Goal: Task Accomplishment & Management: Manage account settings

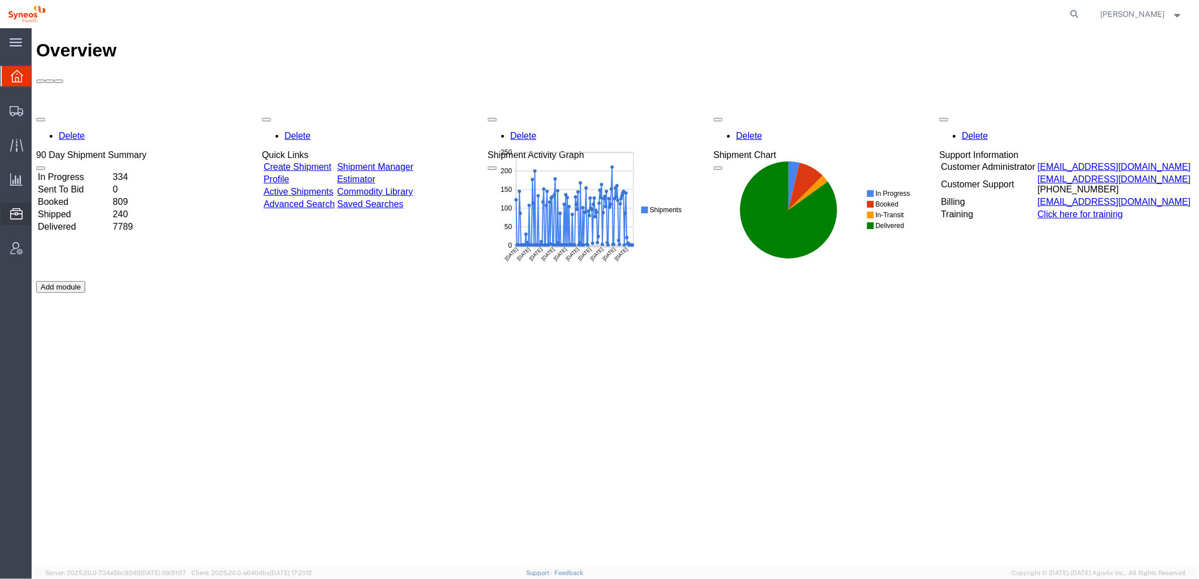
click at [24, 212] on div at bounding box center [17, 214] width 32 height 23
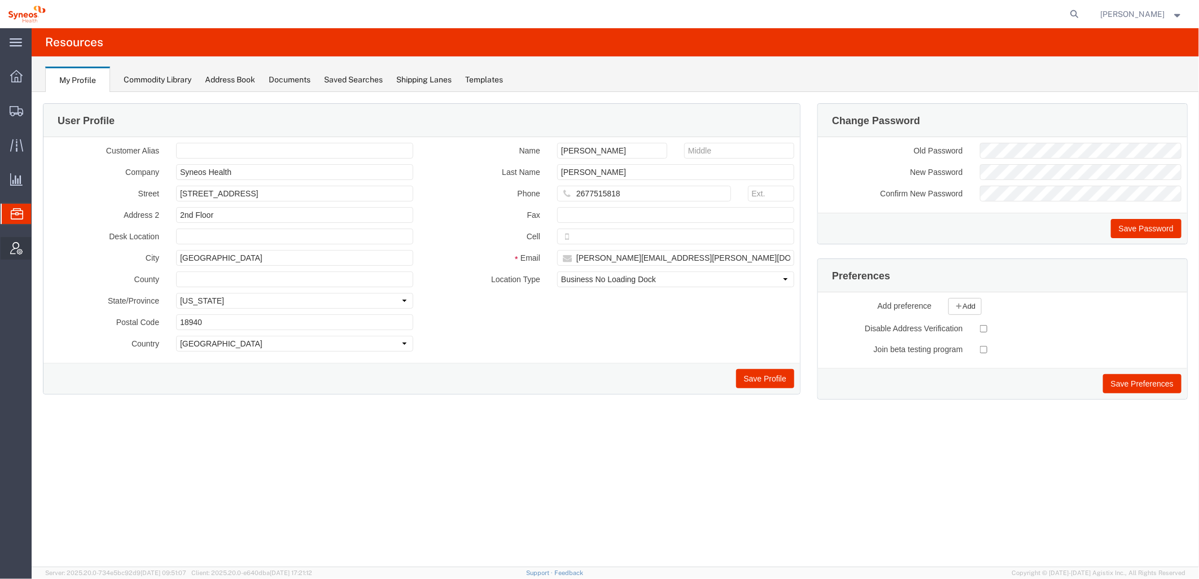
click at [18, 244] on icon at bounding box center [16, 248] width 12 height 12
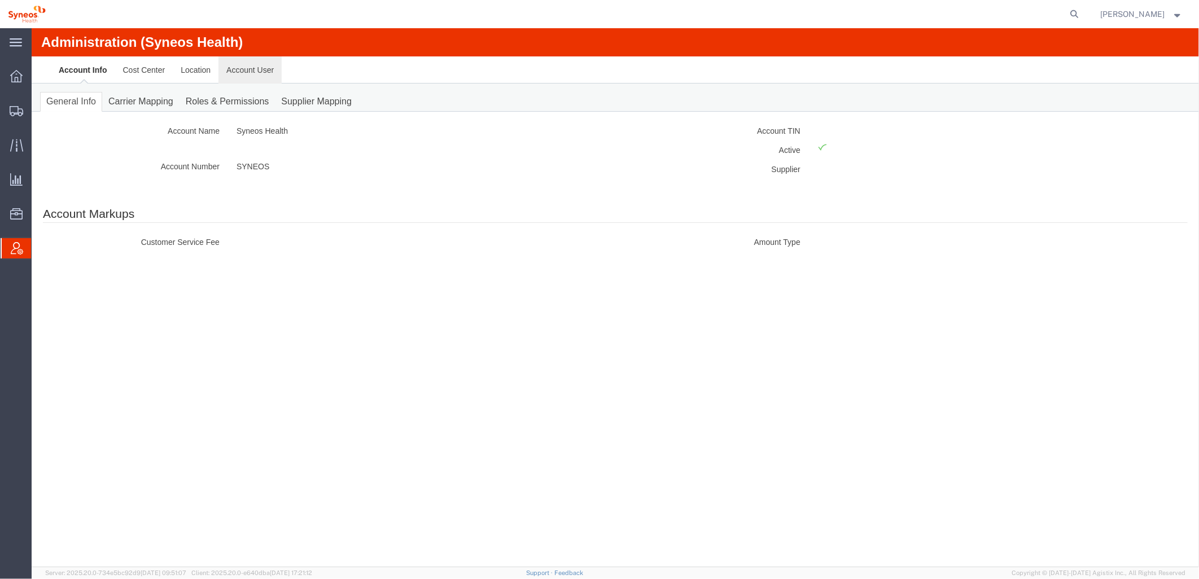
click at [246, 69] on link "Account User" at bounding box center [249, 69] width 63 height 27
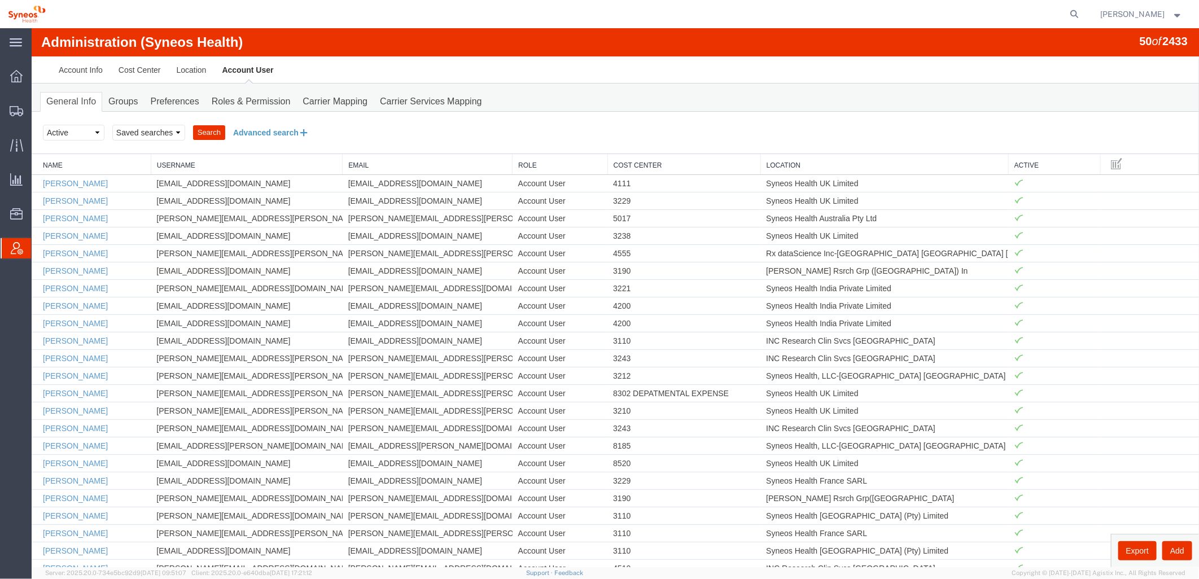
click at [284, 130] on button "Advanced search" at bounding box center [271, 132] width 92 height 19
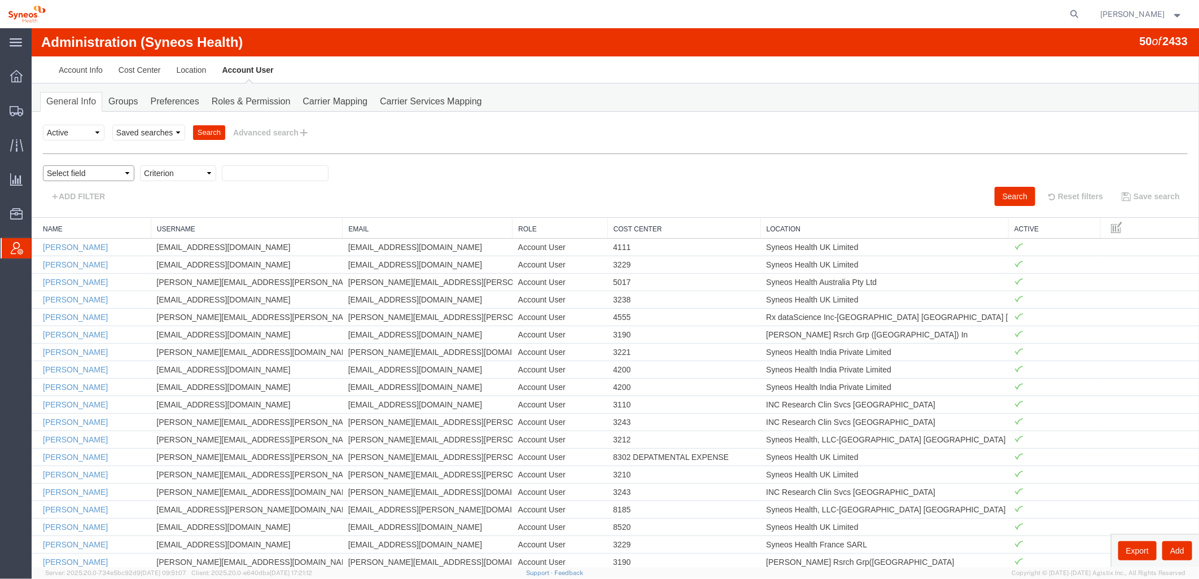
click at [129, 175] on select "Select field Cost Center Email Location Name Role Username" at bounding box center [87, 173] width 91 height 16
select select "locationName"
click at [42, 165] on select "Select field Cost Center Email Location Name Role Username" at bounding box center [87, 173] width 91 height 16
click at [167, 170] on select "Criterion contains does not contain is is blank is not blank starts with" at bounding box center [177, 173] width 76 height 16
select select "contains"
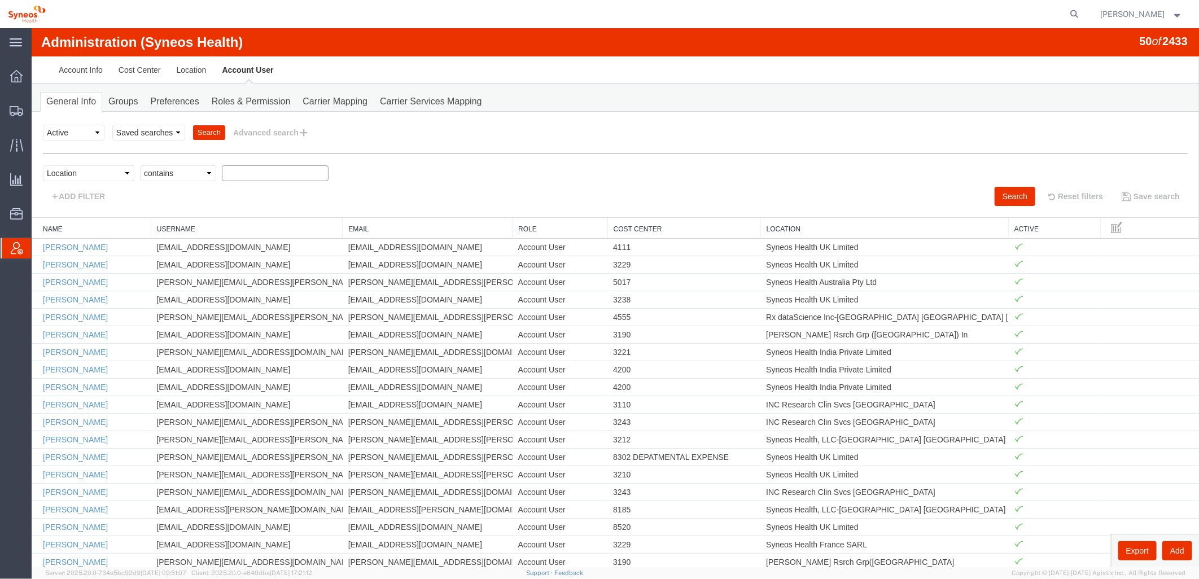
click at [139, 165] on select "Criterion contains does not contain is is blank is not blank starts with" at bounding box center [177, 173] width 76 height 16
click at [239, 170] on input "text" at bounding box center [274, 173] width 107 height 16
type input "zdnu"
click at [1003, 201] on button "Search" at bounding box center [1014, 195] width 41 height 19
